Goal: Navigation & Orientation: Find specific page/section

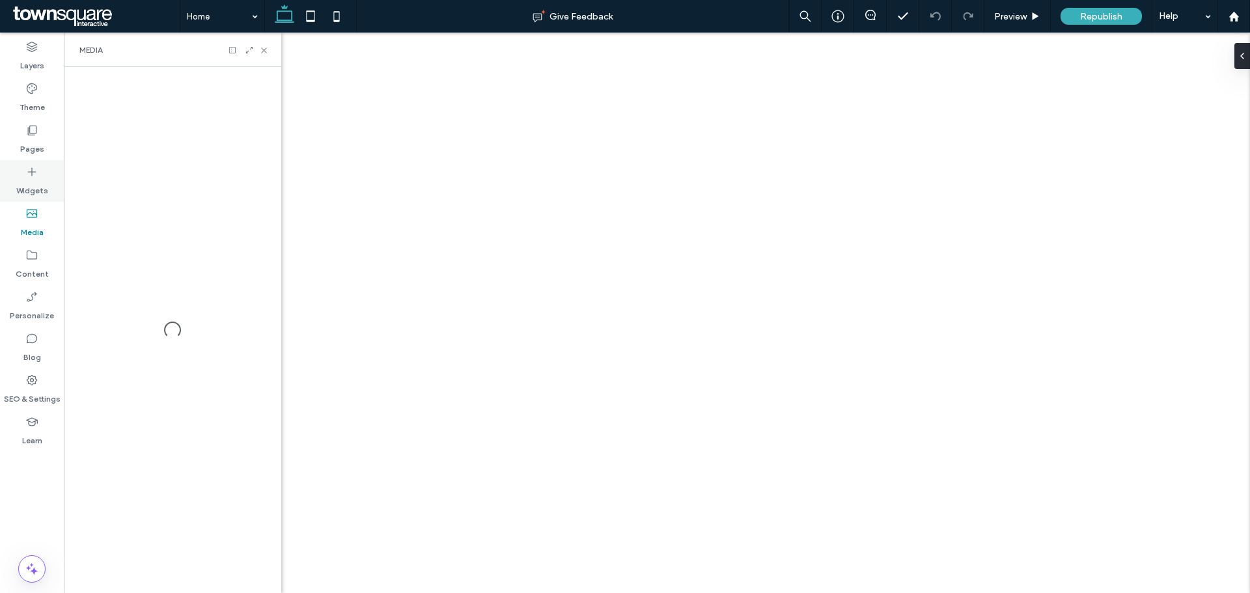
click at [33, 182] on label "Widgets" at bounding box center [32, 187] width 32 height 18
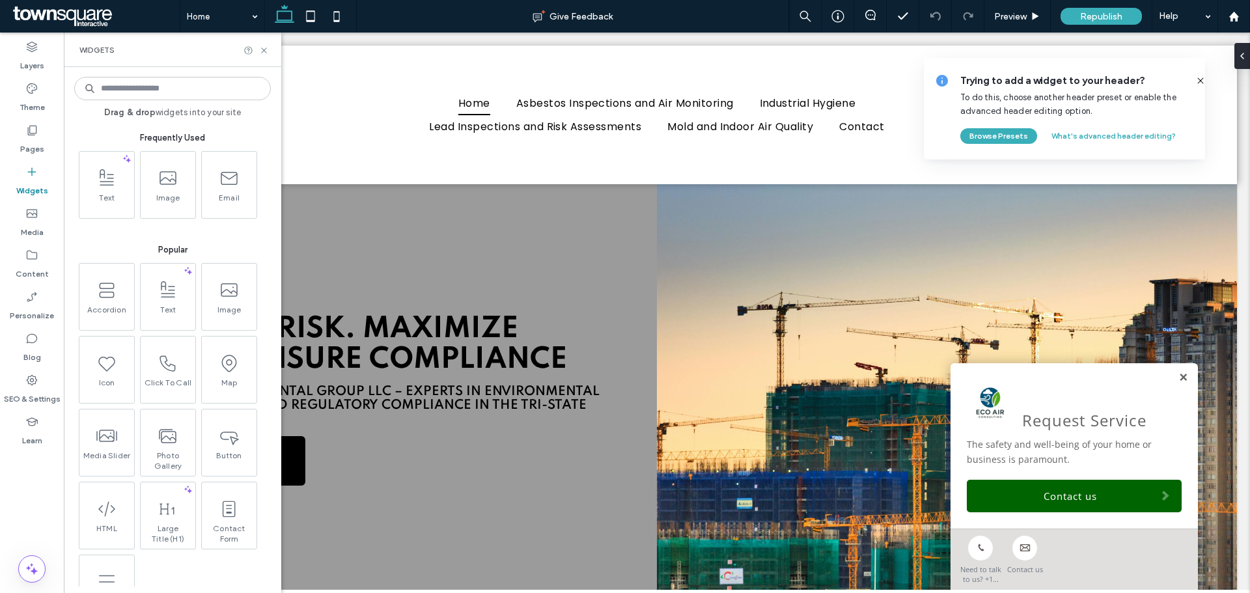
click at [1178, 382] on link at bounding box center [1183, 377] width 10 height 11
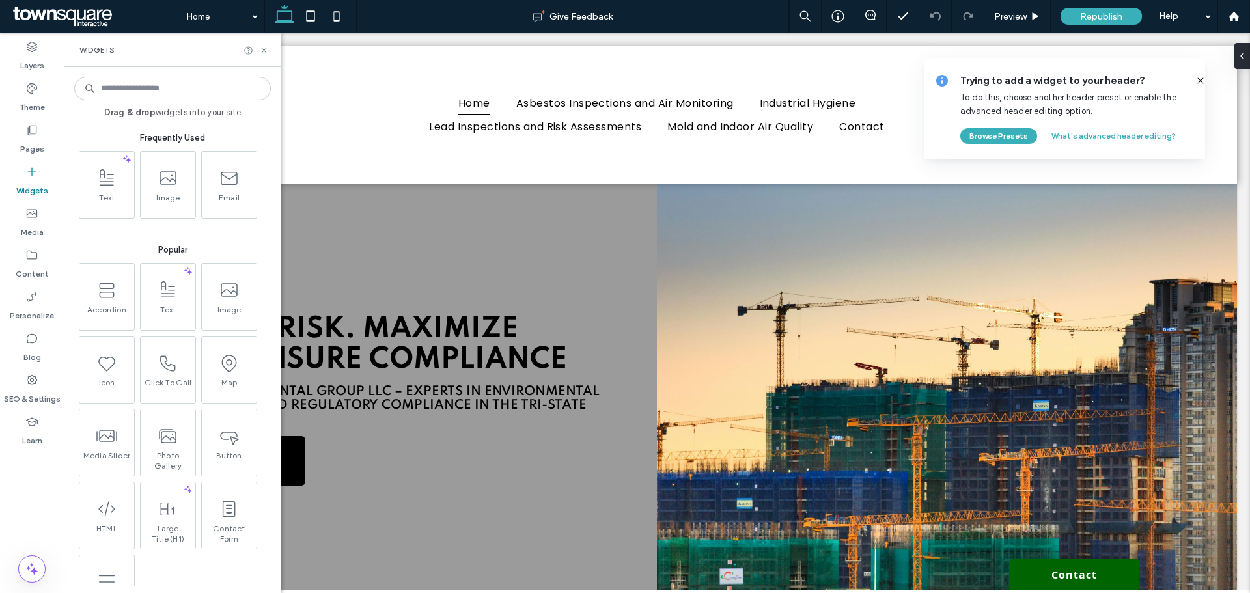
click at [1195, 79] on icon at bounding box center [1200, 81] width 10 height 10
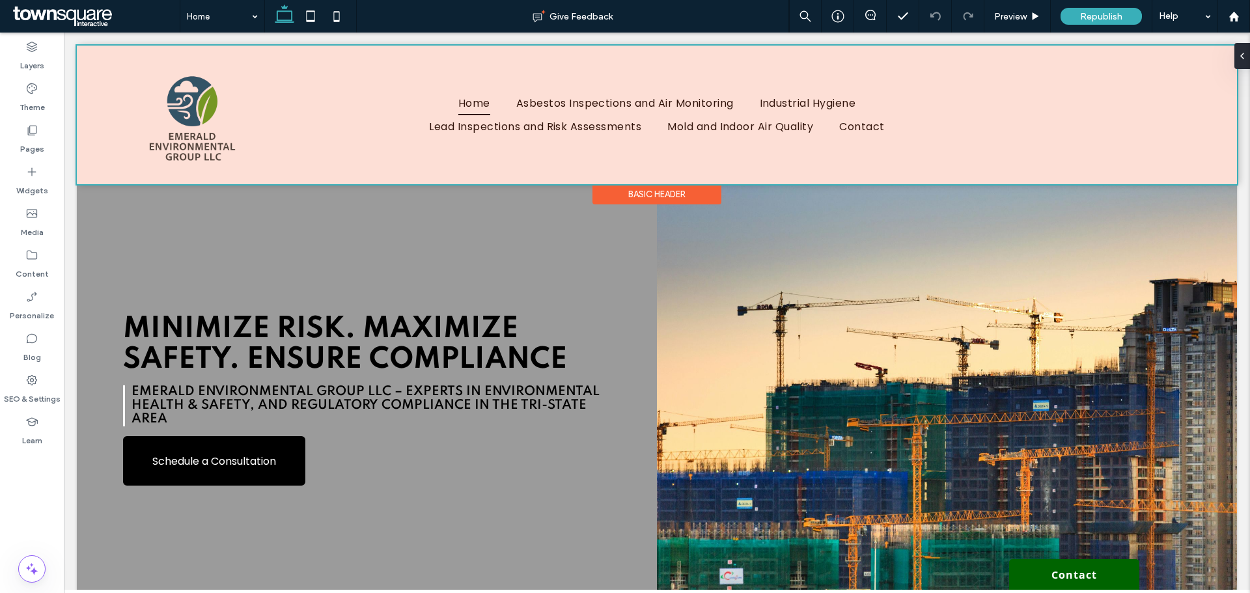
click at [1094, 117] on div at bounding box center [657, 115] width 1160 height 139
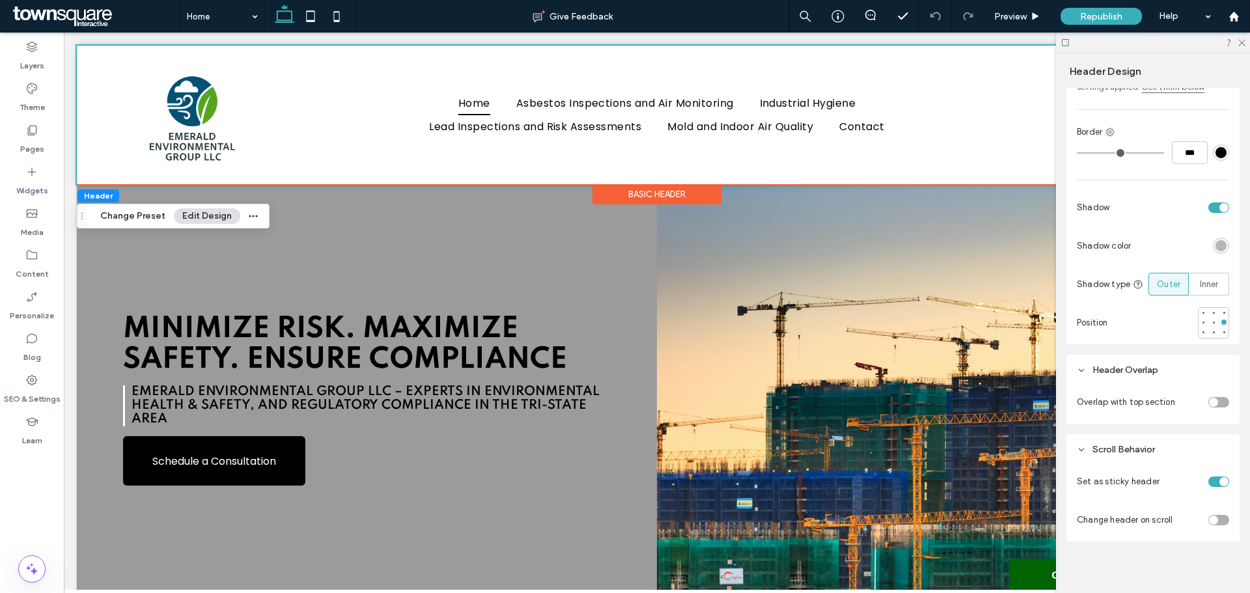
scroll to position [335, 0]
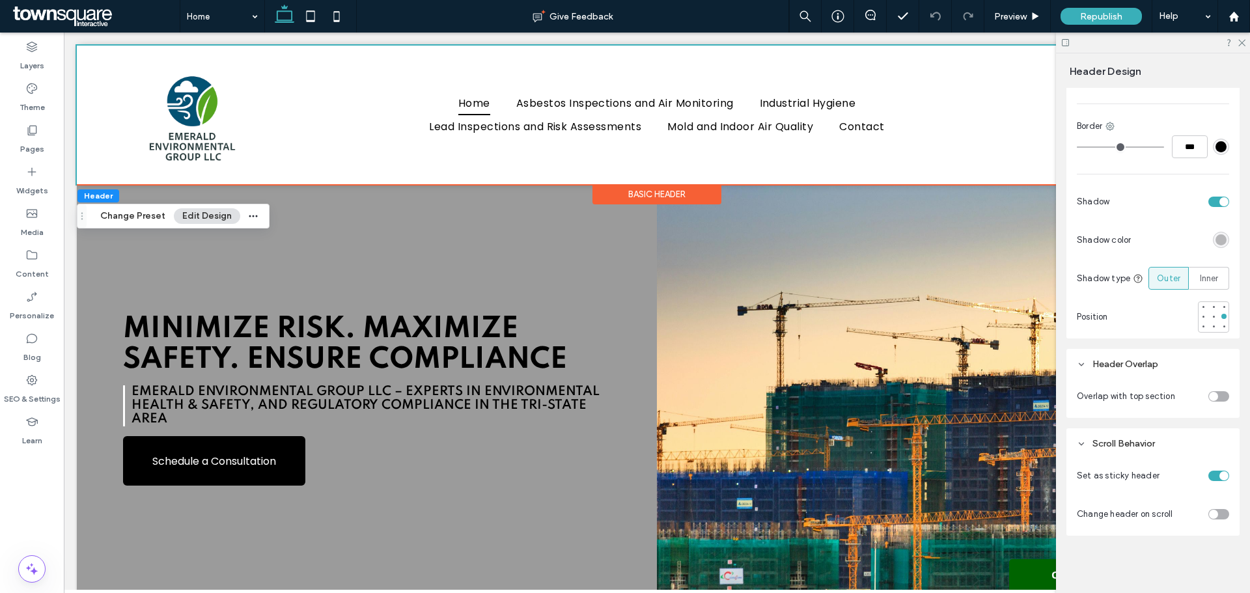
click at [1243, 48] on div at bounding box center [1153, 43] width 194 height 20
click at [1241, 43] on use at bounding box center [1241, 43] width 7 height 7
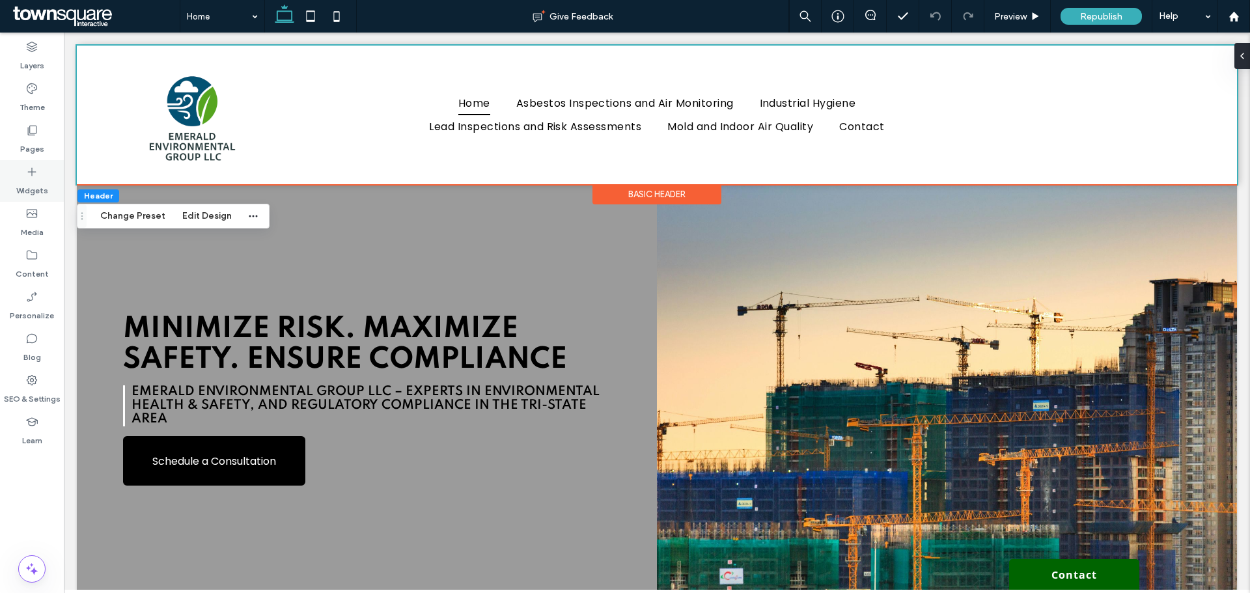
click at [35, 184] on label "Widgets" at bounding box center [32, 187] width 32 height 18
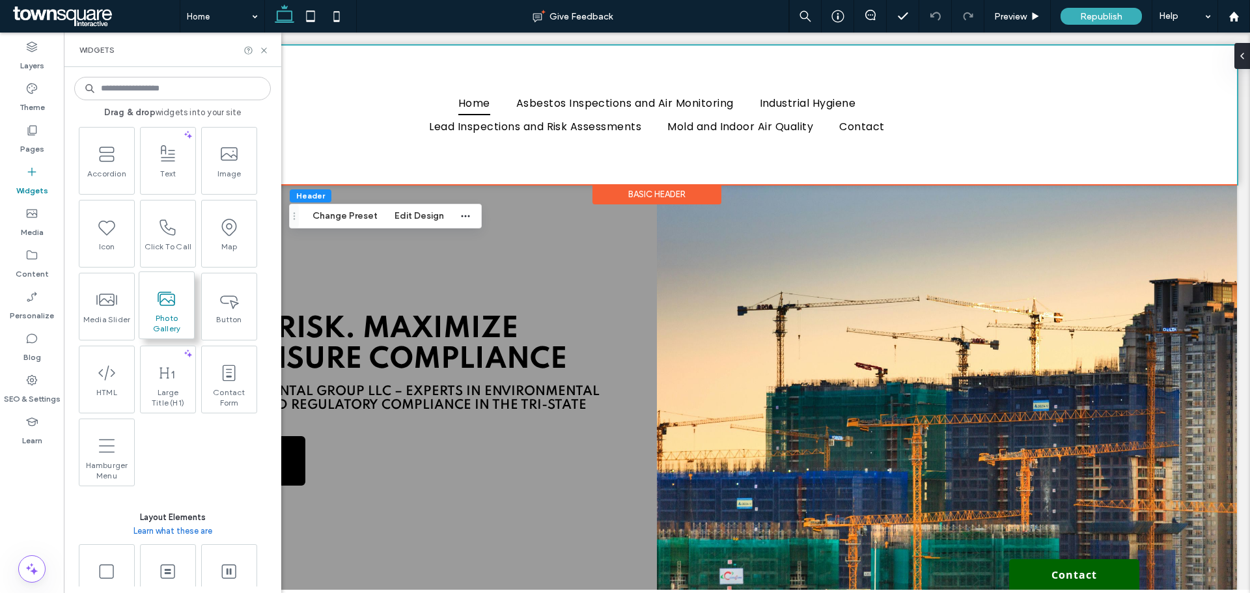
scroll to position [130, 0]
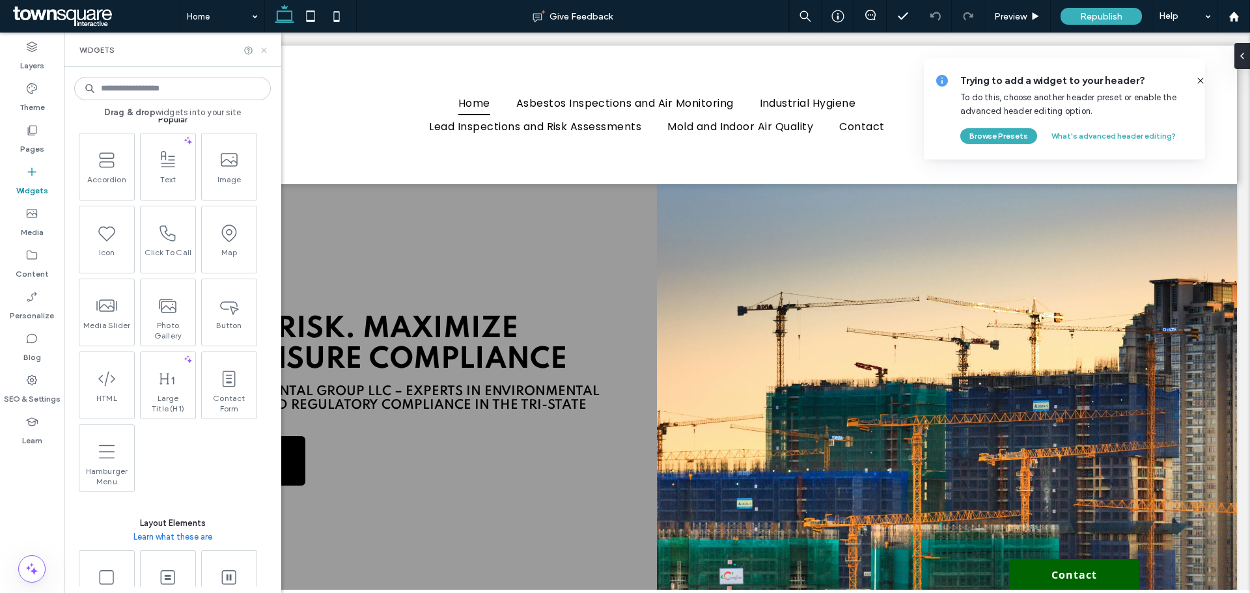
click at [267, 53] on icon at bounding box center [264, 51] width 10 height 10
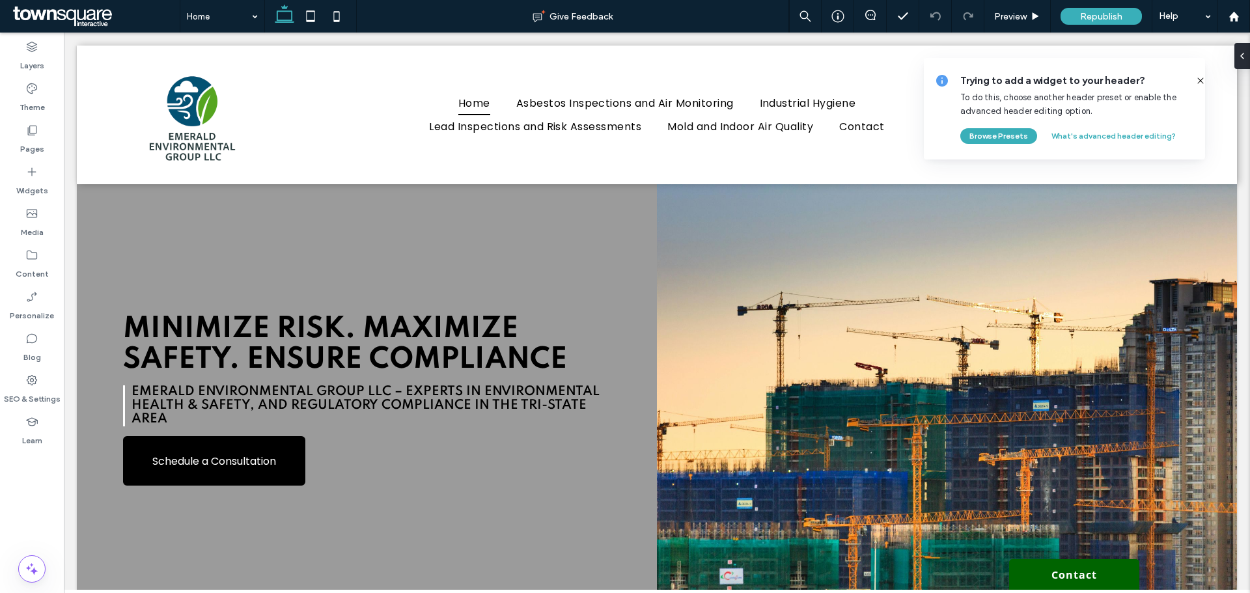
click at [1187, 82] on div at bounding box center [1195, 81] width 21 height 14
